Goal: Task Accomplishment & Management: Complete application form

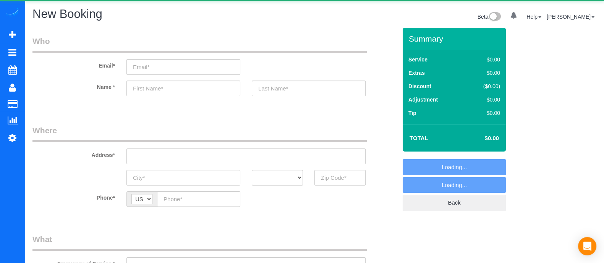
select select "object:712"
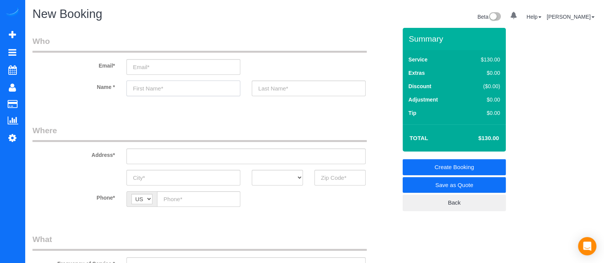
click at [191, 84] on input "text" at bounding box center [183, 89] width 114 height 16
click at [273, 81] on input "text" at bounding box center [309, 89] width 114 height 16
click at [201, 88] on input "text" at bounding box center [183, 89] width 114 height 16
click at [264, 83] on input "text" at bounding box center [309, 89] width 114 height 16
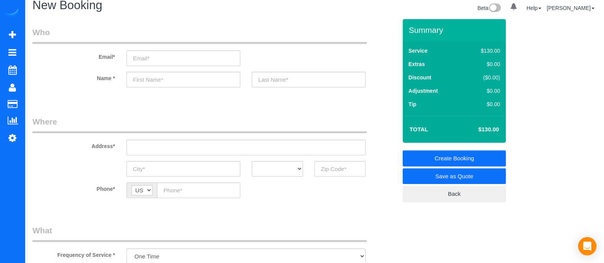
scroll to position [0, 0]
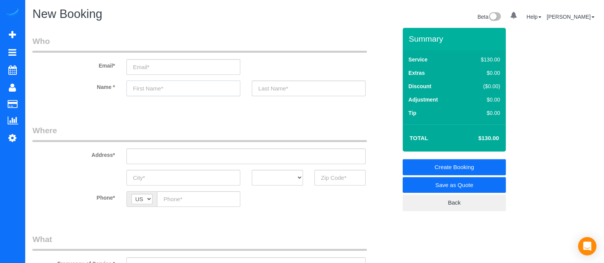
click at [163, 86] on input "text" at bounding box center [183, 89] width 114 height 16
type input "[PERSON_NAME]"
click at [270, 88] on input "text" at bounding box center [309, 89] width 114 height 16
type input "N"
click at [157, 62] on input "email" at bounding box center [183, 67] width 114 height 16
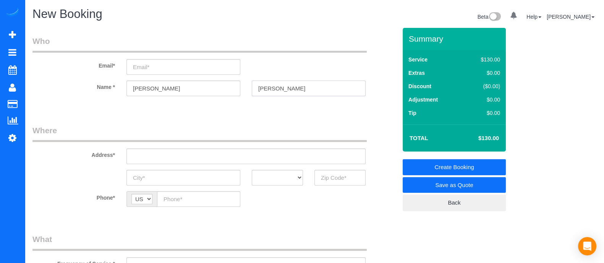
drag, startPoint x: 273, startPoint y: 89, endPoint x: 282, endPoint y: 89, distance: 8.8
click at [282, 89] on input "[PERSON_NAME]" at bounding box center [309, 89] width 114 height 16
type input "[PERSON_NAME]"
click at [185, 67] on input "email" at bounding box center [183, 67] width 114 height 16
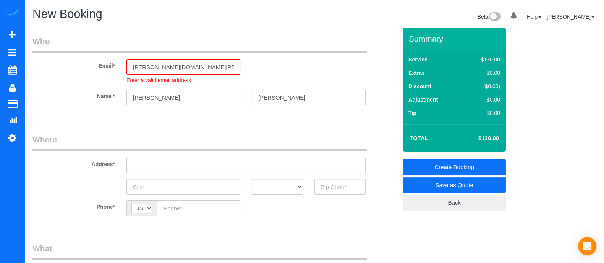
click at [189, 160] on input "text" at bounding box center [245, 166] width 239 height 16
click at [203, 68] on input "[PERSON_NAME][DOMAIN_NAME][PERSON_NAME]" at bounding box center [183, 67] width 114 height 16
type input "[PERSON_NAME][EMAIL_ADDRESS][PERSON_NAME][DOMAIN_NAME]"
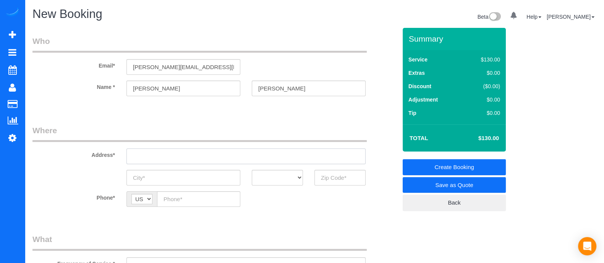
click at [168, 165] on sui-booking-address "Address* AK AL AR AZ CA CO CT DC DE [GEOGRAPHIC_DATA] [GEOGRAPHIC_DATA] HI IA I…" at bounding box center [214, 155] width 364 height 61
drag, startPoint x: 190, startPoint y: 157, endPoint x: 110, endPoint y: 162, distance: 80.4
click at [110, 162] on div "Address* 834 [PERSON_NAME] tarace se" at bounding box center [215, 144] width 376 height 39
paste input "[PERSON_NAME][GEOGRAPHIC_DATA]"
type input "[STREET_ADDRESS][PERSON_NAME]"
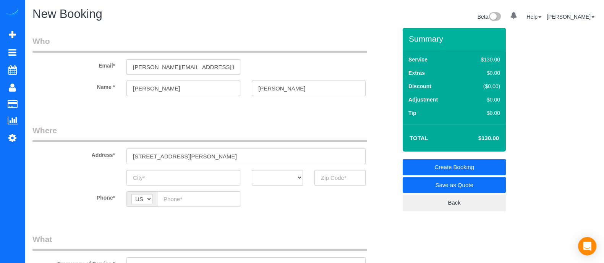
click at [260, 52] on legend "Who" at bounding box center [199, 44] width 334 height 17
click at [185, 181] on input "text" at bounding box center [183, 178] width 114 height 16
type input "[GEOGRAPHIC_DATA]"
click at [277, 184] on select "AK AL AR AZ CA CO CT DC DE [GEOGRAPHIC_DATA] [GEOGRAPHIC_DATA] HI IA ID IL IN K…" at bounding box center [277, 178] width 51 height 16
select select "GA"
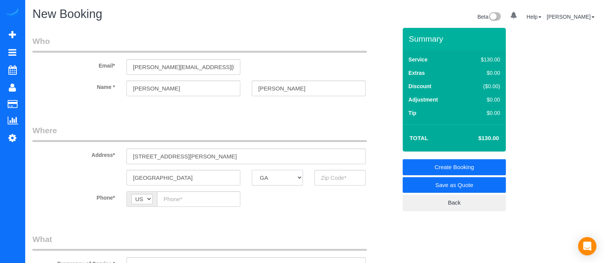
click at [252, 170] on select "AK AL AR AZ CA CO CT DC DE [GEOGRAPHIC_DATA] [GEOGRAPHIC_DATA] HI IA ID IL IN K…" at bounding box center [277, 178] width 51 height 16
click at [331, 179] on input "text" at bounding box center [339, 178] width 51 height 16
type input "30316"
click at [178, 194] on input "text" at bounding box center [198, 199] width 83 height 16
paste input "[PHONE_NUMBER]"
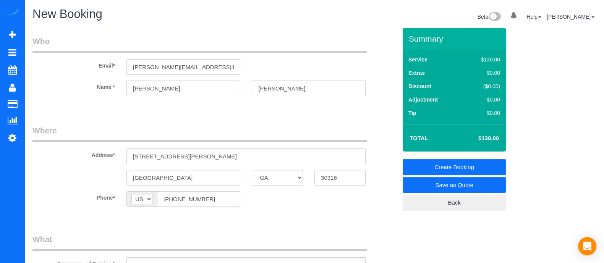
type input "[PHONE_NUMBER]"
drag, startPoint x: 293, startPoint y: 83, endPoint x: 252, endPoint y: 85, distance: 41.3
click at [252, 85] on input "[PERSON_NAME]" at bounding box center [309, 89] width 114 height 16
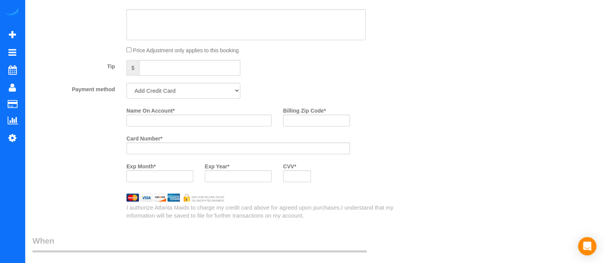
scroll to position [510, 0]
click at [219, 125] on input "Name On Account *" at bounding box center [198, 119] width 145 height 12
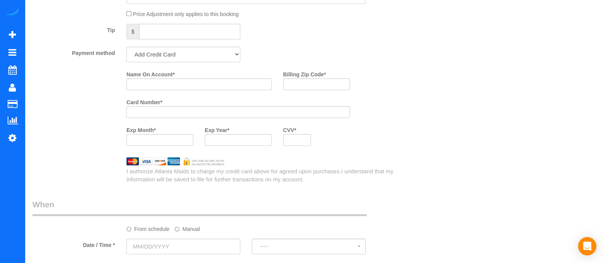
scroll to position [567, 0]
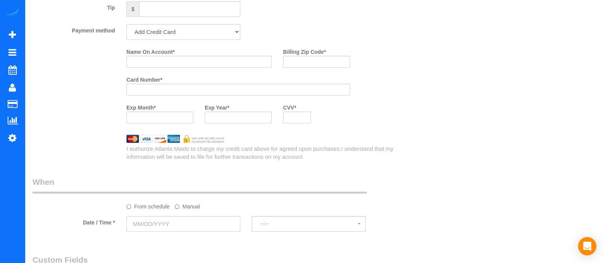
type input "GianelliSa"
click at [175, 68] on input "Name On Account *" at bounding box center [198, 62] width 145 height 12
paste input "[PERSON_NAME]"
type input "[PERSON_NAME]"
click at [316, 65] on input "Billing Zip Code *" at bounding box center [316, 62] width 67 height 12
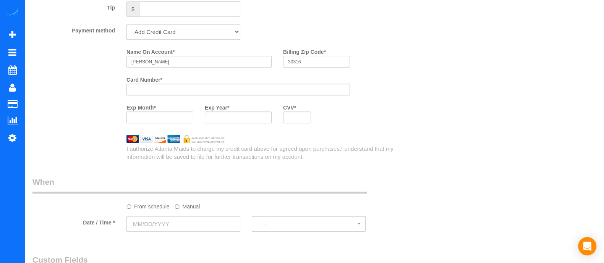
type input "30316"
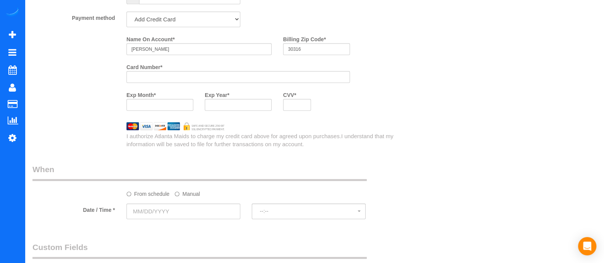
click at [188, 196] on label "Manual" at bounding box center [187, 193] width 25 height 10
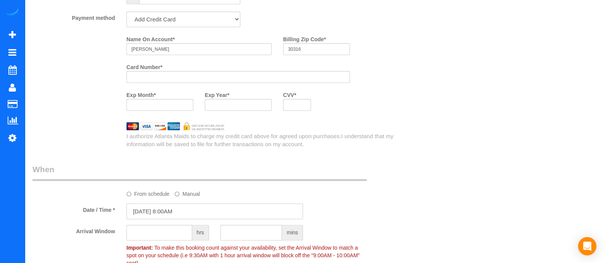
click at [187, 211] on input "[DATE] 8:00AM" at bounding box center [214, 212] width 176 height 16
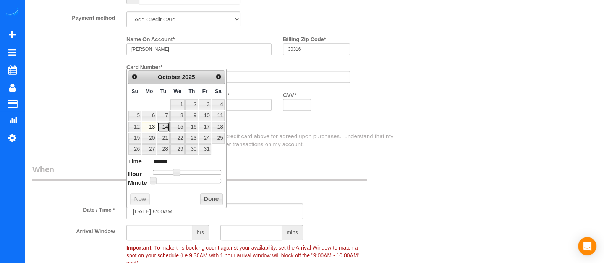
click at [162, 128] on link "14" at bounding box center [163, 127] width 12 height 10
type input "[DATE] 9:00AM"
type input "******"
type input "[DATE] 10:00AM"
type input "*******"
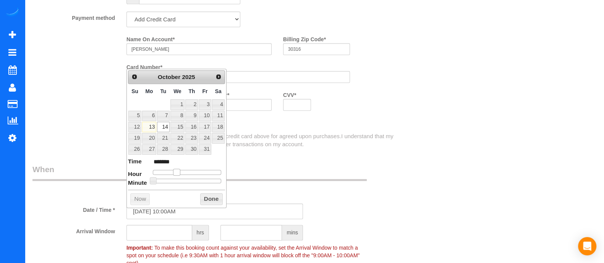
type input "[DATE] 11:00AM"
type input "*******"
type input "[DATE] 12:00PM"
type input "*******"
type input "[DATE] 1:00PM"
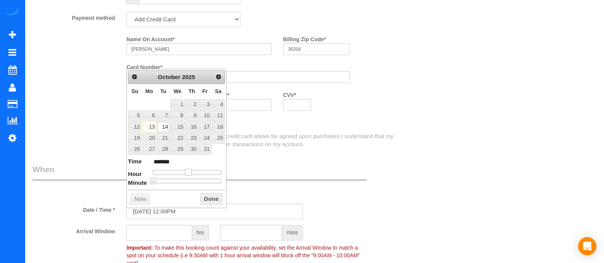
type input "******"
type input "[DATE] 2:00PM"
type input "******"
type input "[DATE] 3:00PM"
type input "******"
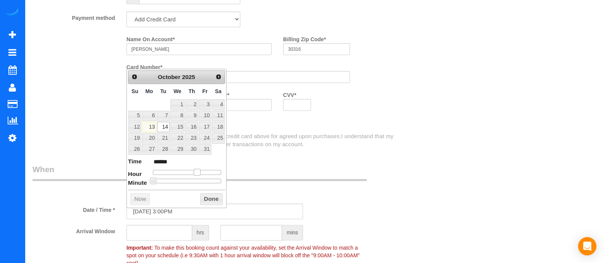
drag, startPoint x: 176, startPoint y: 170, endPoint x: 196, endPoint y: 173, distance: 20.0
click at [196, 173] on span at bounding box center [197, 172] width 7 height 7
click at [208, 196] on button "Done" at bounding box center [211, 199] width 23 height 12
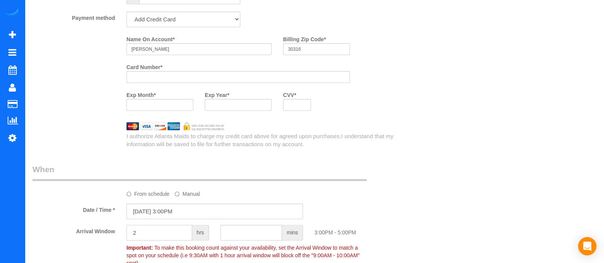
click at [163, 239] on input "2" at bounding box center [159, 233] width 66 height 16
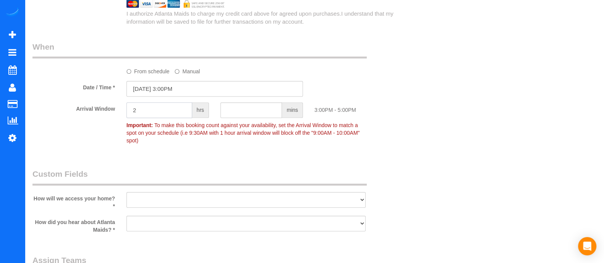
scroll to position [720, 0]
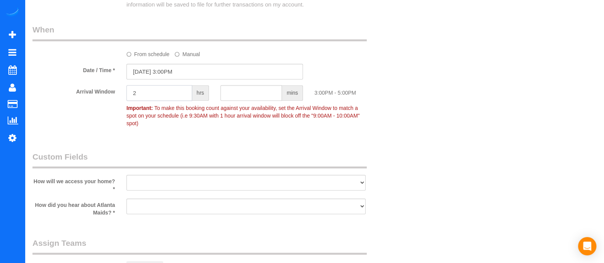
type input "2"
drag, startPoint x: 204, startPoint y: 180, endPoint x: 177, endPoint y: 229, distance: 55.2
select select "number:3"
click at [126, 175] on select "I will leave a key I will provide an access code Someone will be home Go to apa…" at bounding box center [245, 183] width 239 height 16
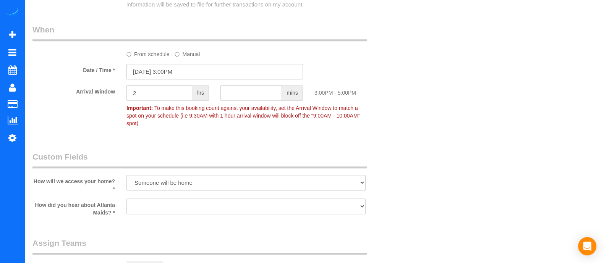
click at [165, 201] on select "Google Yelp From a friend Social media Other" at bounding box center [245, 207] width 239 height 16
select select "number:6"
click at [126, 199] on select "Google Yelp From a friend Social media Other" at bounding box center [245, 207] width 239 height 16
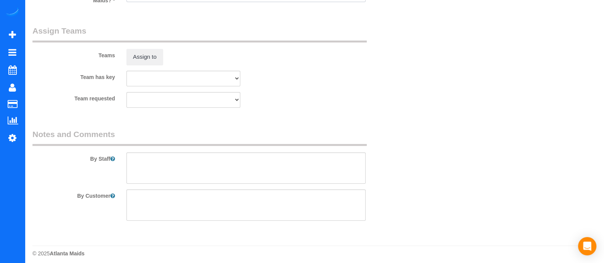
scroll to position [0, 0]
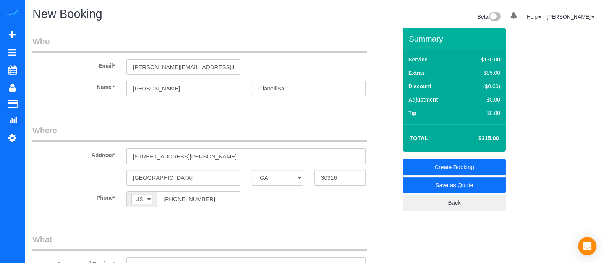
click at [463, 164] on link "Create Booking" at bounding box center [454, 167] width 103 height 16
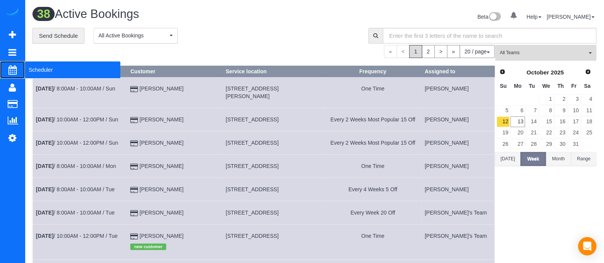
click at [30, 71] on span "Scheduler" at bounding box center [73, 70] width 96 height 18
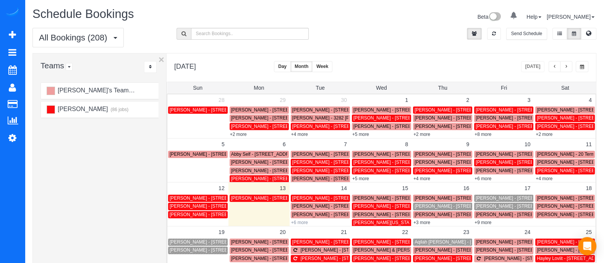
click at [298, 220] on link "+6 more" at bounding box center [299, 222] width 17 height 5
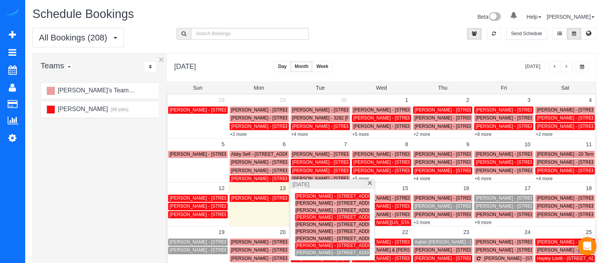
click at [367, 186] on span at bounding box center [370, 183] width 6 height 5
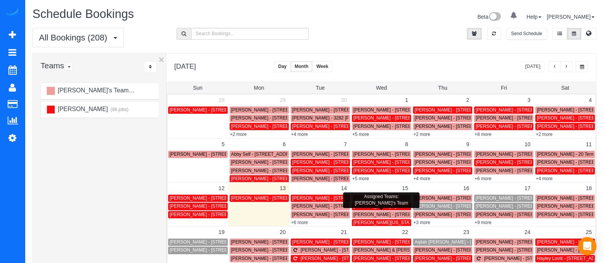
click at [364, 212] on span "[PERSON_NAME] - [STREET_ADDRESS][PERSON_NAME]" at bounding box center [415, 214] width 124 height 5
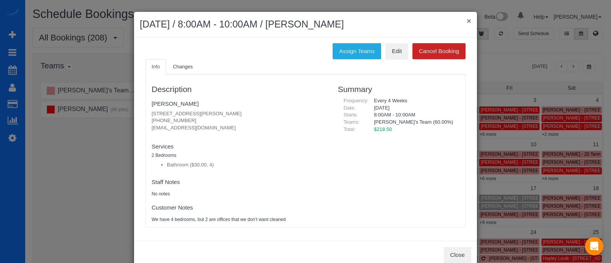
click at [467, 19] on button "×" at bounding box center [469, 21] width 5 height 8
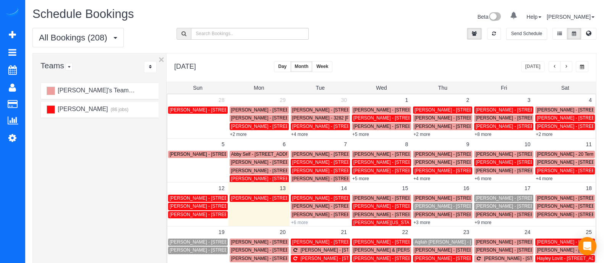
click at [299, 222] on link "+6 more" at bounding box center [299, 222] width 17 height 5
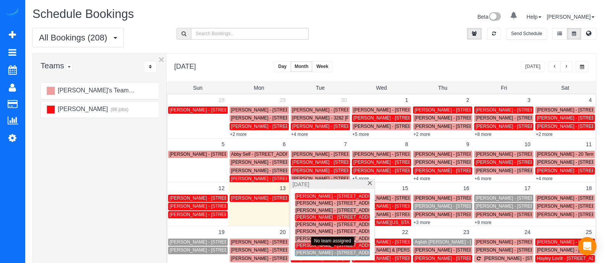
click at [303, 254] on span "[PERSON_NAME] - [STREET_ADDRESS][PERSON_NAME]" at bounding box center [358, 252] width 124 height 5
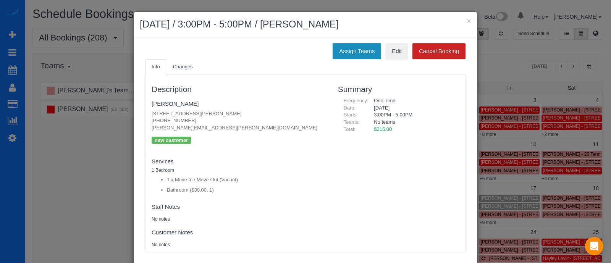
click at [364, 49] on button "Assign Teams" at bounding box center [357, 51] width 49 height 16
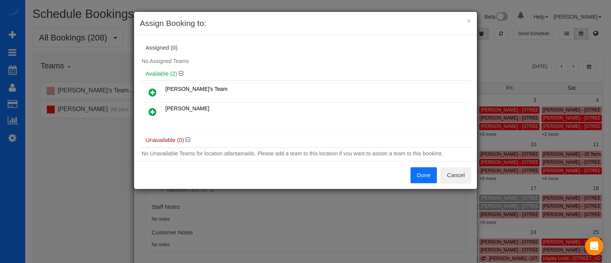
click at [153, 108] on icon at bounding box center [153, 111] width 8 height 9
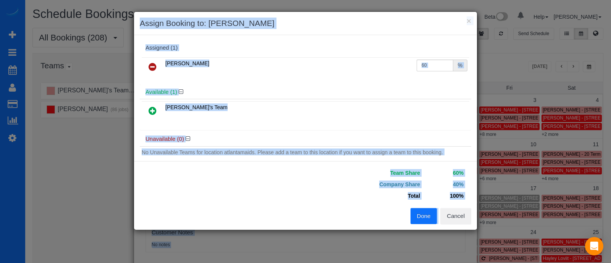
click at [428, 215] on button "Done" at bounding box center [424, 216] width 27 height 16
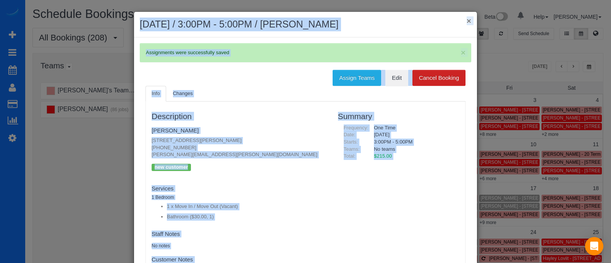
click at [468, 19] on button "×" at bounding box center [469, 21] width 5 height 8
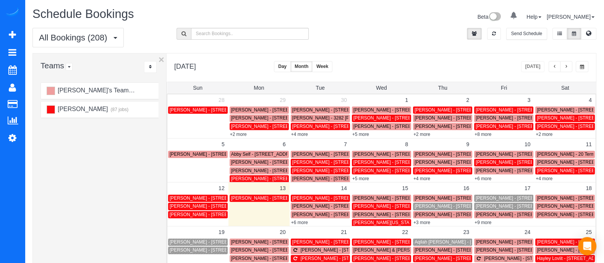
click at [300, 223] on link "+6 more" at bounding box center [299, 222] width 17 height 5
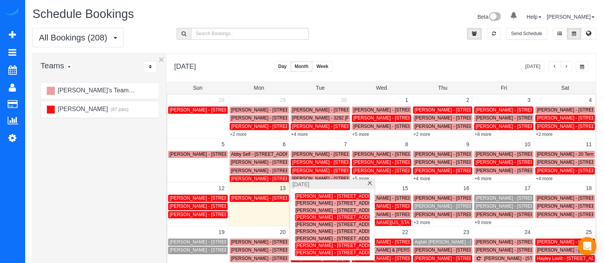
click at [369, 186] on span at bounding box center [370, 183] width 6 height 5
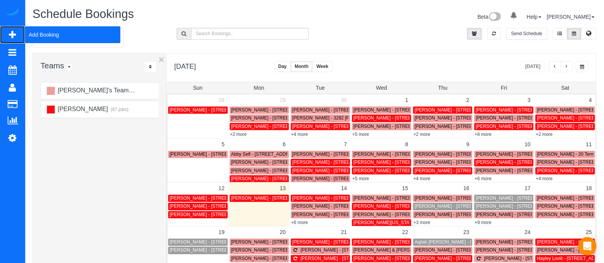
click at [44, 40] on span "Add Booking" at bounding box center [73, 35] width 96 height 18
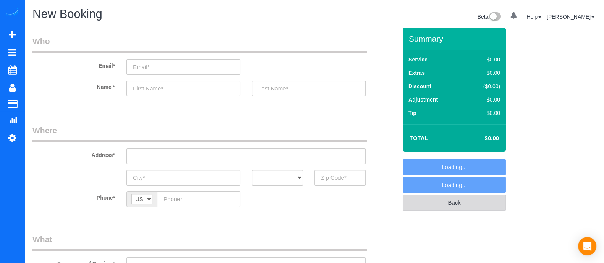
select select "object:1987"
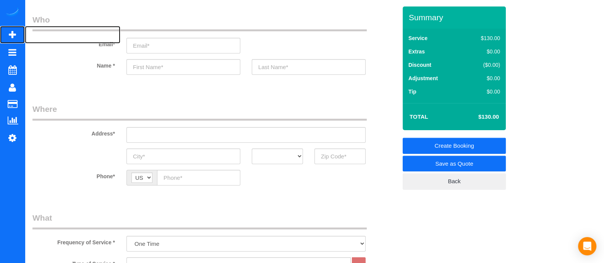
scroll to position [20, 0]
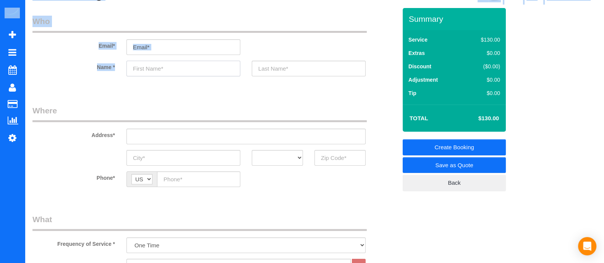
click at [188, 66] on input "text" at bounding box center [183, 69] width 114 height 16
click at [155, 66] on input "text" at bounding box center [183, 69] width 114 height 16
type input "r"
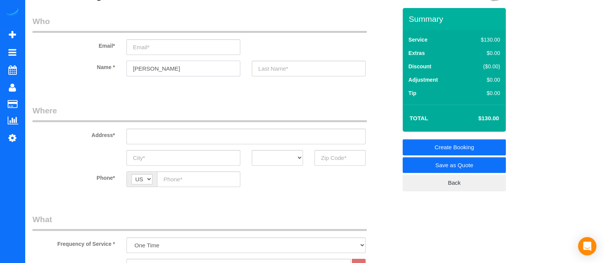
type input "[PERSON_NAME]"
click at [345, 161] on input "3" at bounding box center [339, 158] width 51 height 16
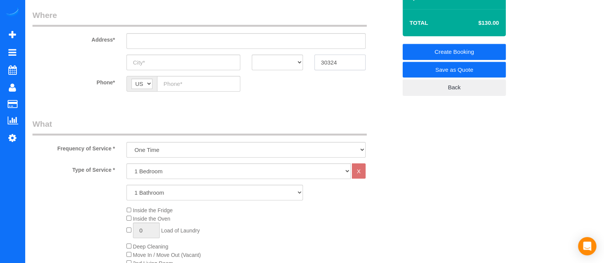
scroll to position [118, 0]
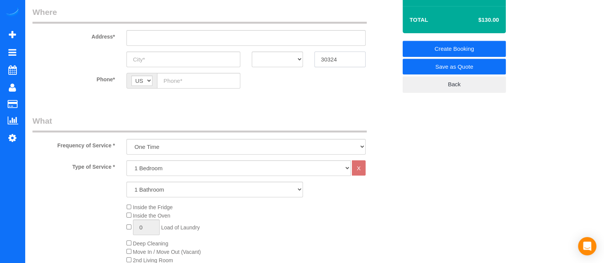
type input "30324"
drag, startPoint x: 148, startPoint y: 163, endPoint x: 150, endPoint y: 189, distance: 26.4
click at [150, 189] on div "Type of Service * 1 Bedroom 2 Bedrooms 3 Bedrooms 4 Bedrooms 5 Bedrooms 6 Bedro…" at bounding box center [214, 246] width 364 height 172
select select "2"
click at [126, 160] on select "1 Bedroom 2 Bedrooms 3 Bedrooms 4 Bedrooms 5 Bedrooms 6 Bedrooms" at bounding box center [238, 168] width 224 height 16
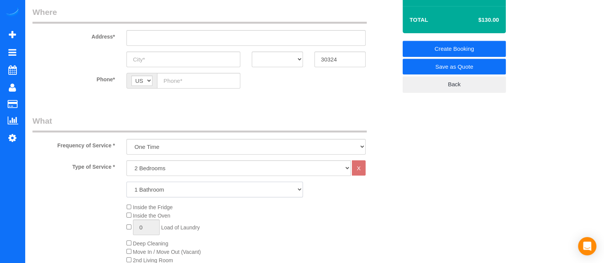
click at [150, 189] on select "1 Bathroom 2 Bathrooms 3 Bathrooms 4 Bathrooms 5 Bathrooms 6 Bathrooms" at bounding box center [214, 190] width 176 height 16
select select "2"
click at [126, 182] on select "1 Bathroom 2 Bathrooms 3 Bathrooms 4 Bathrooms 5 Bathrooms 6 Bathrooms" at bounding box center [214, 190] width 176 height 16
click at [125, 251] on div "Inside the Fridge Inside the Oven 0 Load of Laundry Deep Cleaning Move In / Mov…" at bounding box center [262, 260] width 282 height 114
click at [132, 253] on span "Move In / Move Out (Vacant)" at bounding box center [163, 252] width 74 height 6
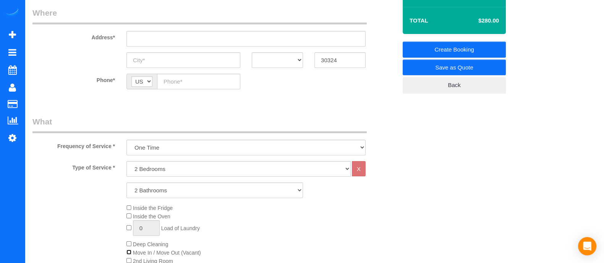
scroll to position [115, 0]
